Goal: Find specific page/section

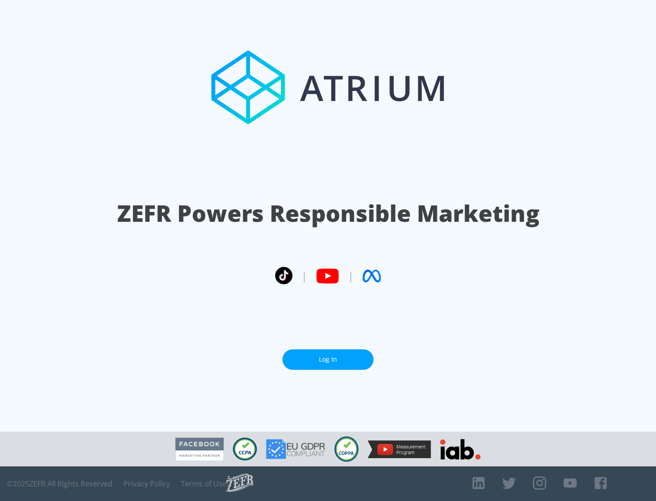
click at [328, 359] on link "Log In" at bounding box center [327, 359] width 91 height 20
